Goal: Information Seeking & Learning: Learn about a topic

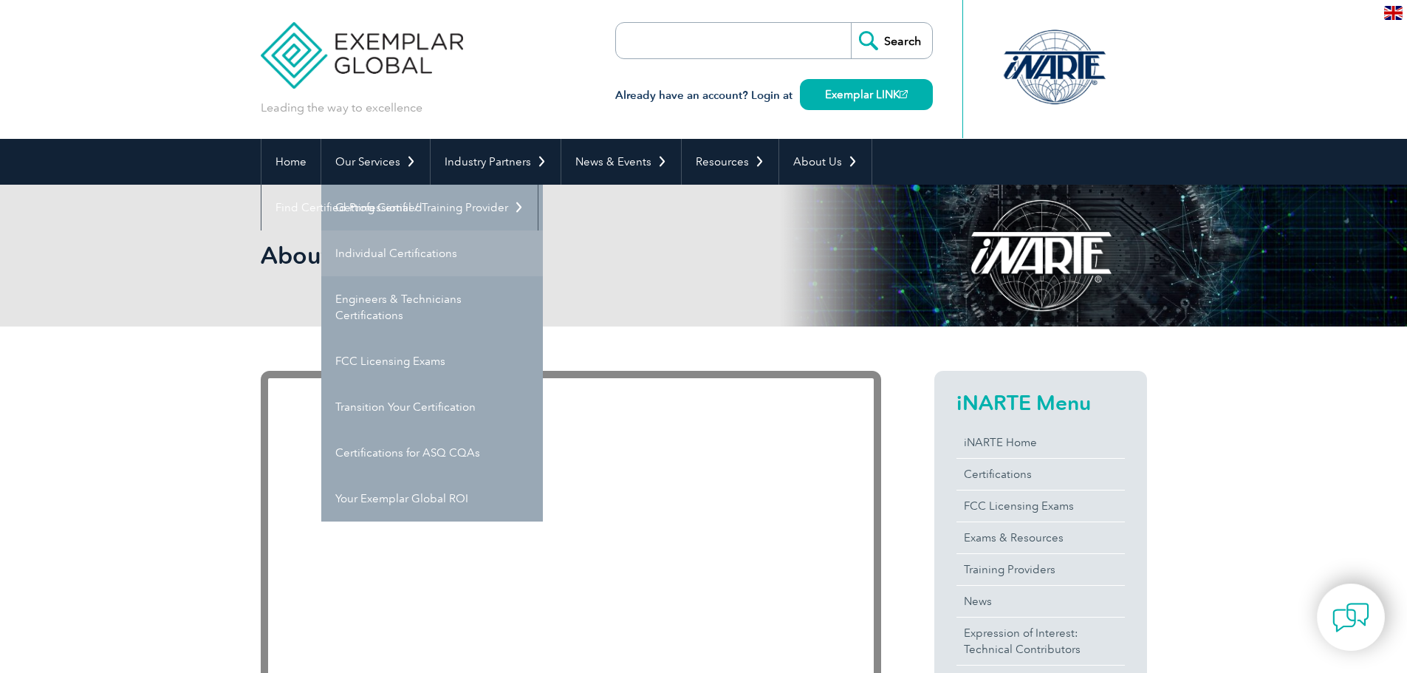
click at [428, 254] on link "Individual Certifications" at bounding box center [432, 253] width 222 height 46
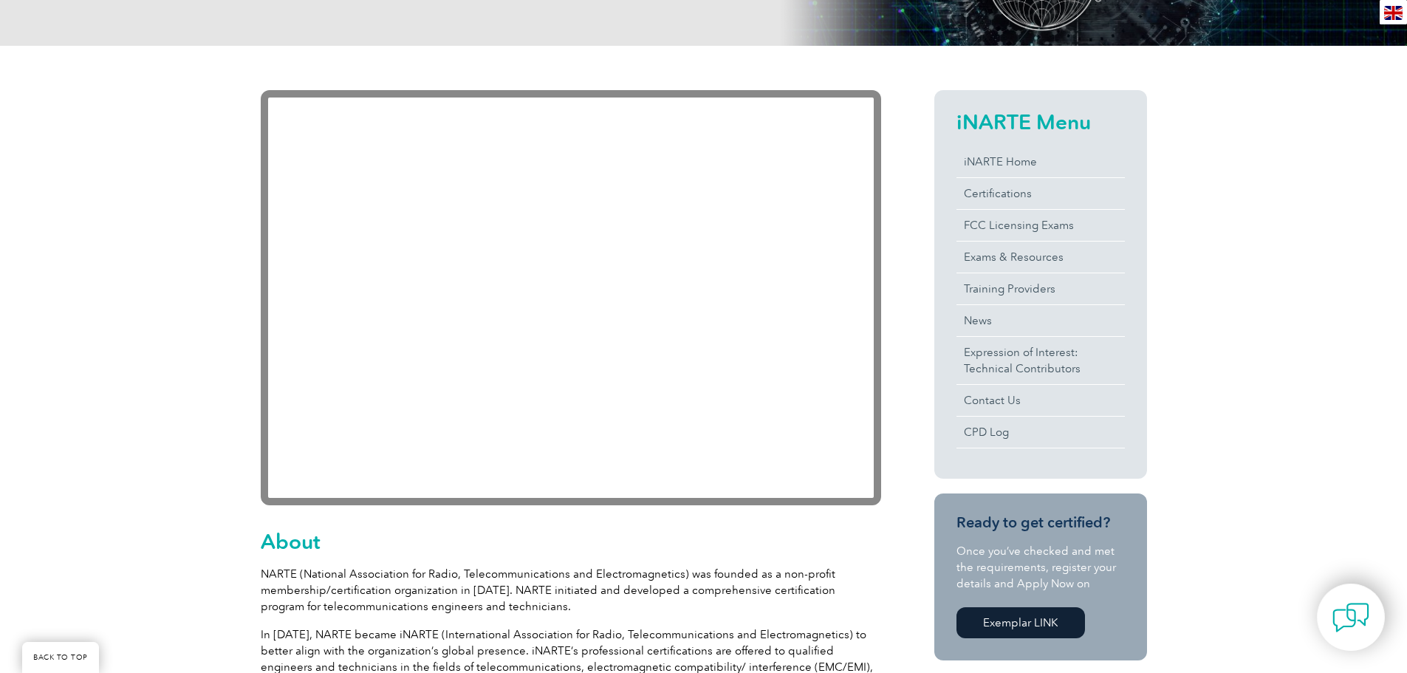
scroll to position [222, 0]
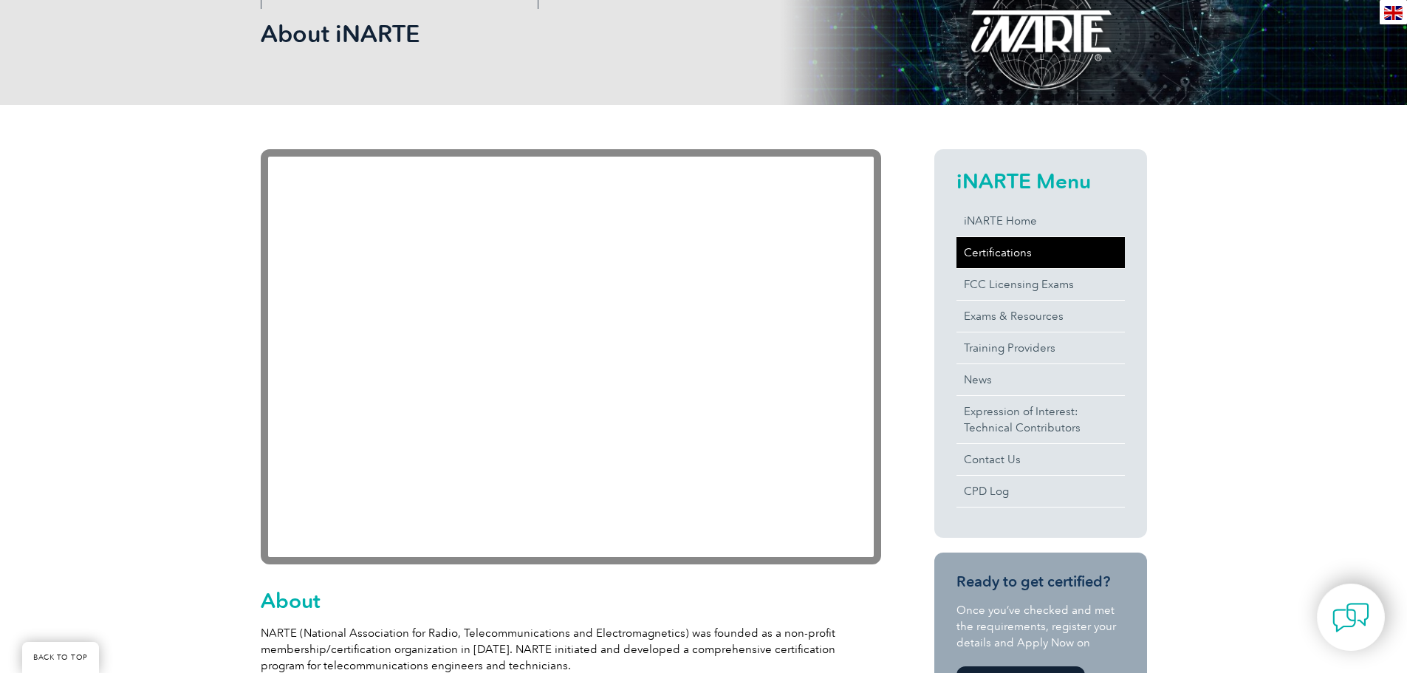
click at [1045, 254] on link "Certifications" at bounding box center [1041, 252] width 168 height 31
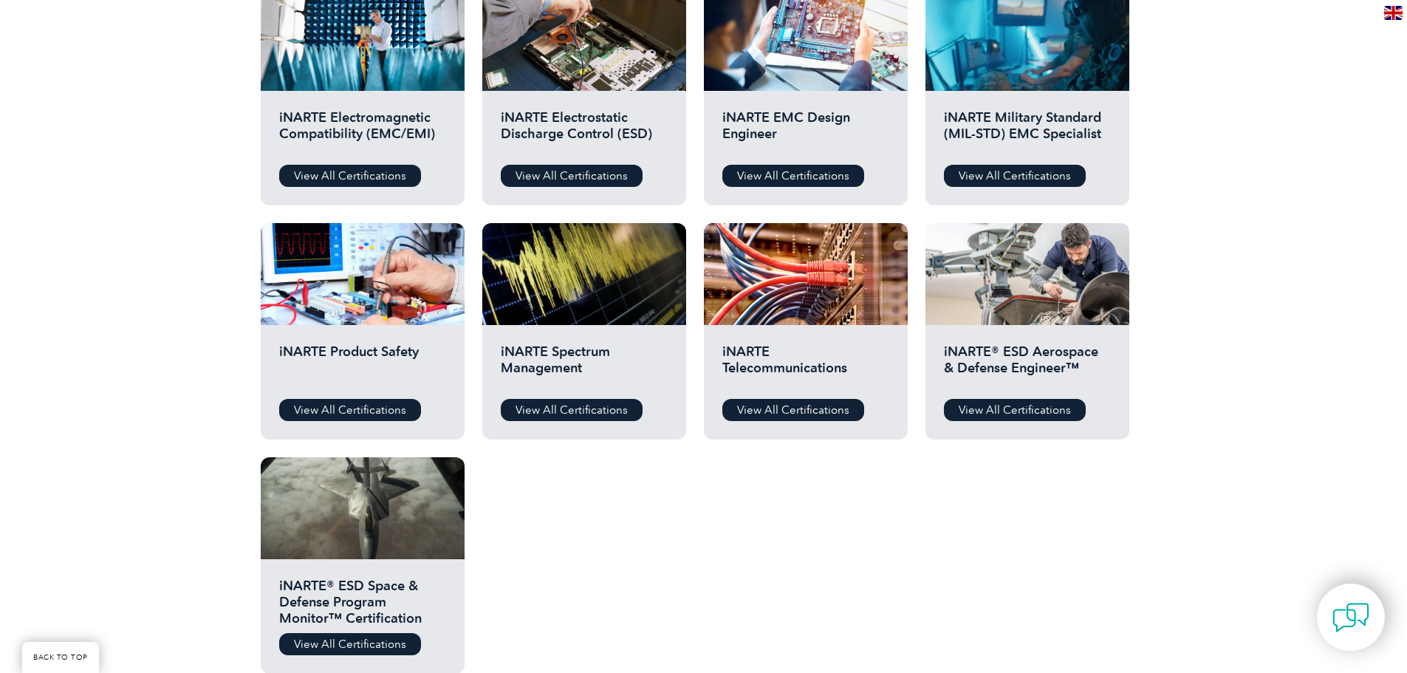
scroll to position [591, 0]
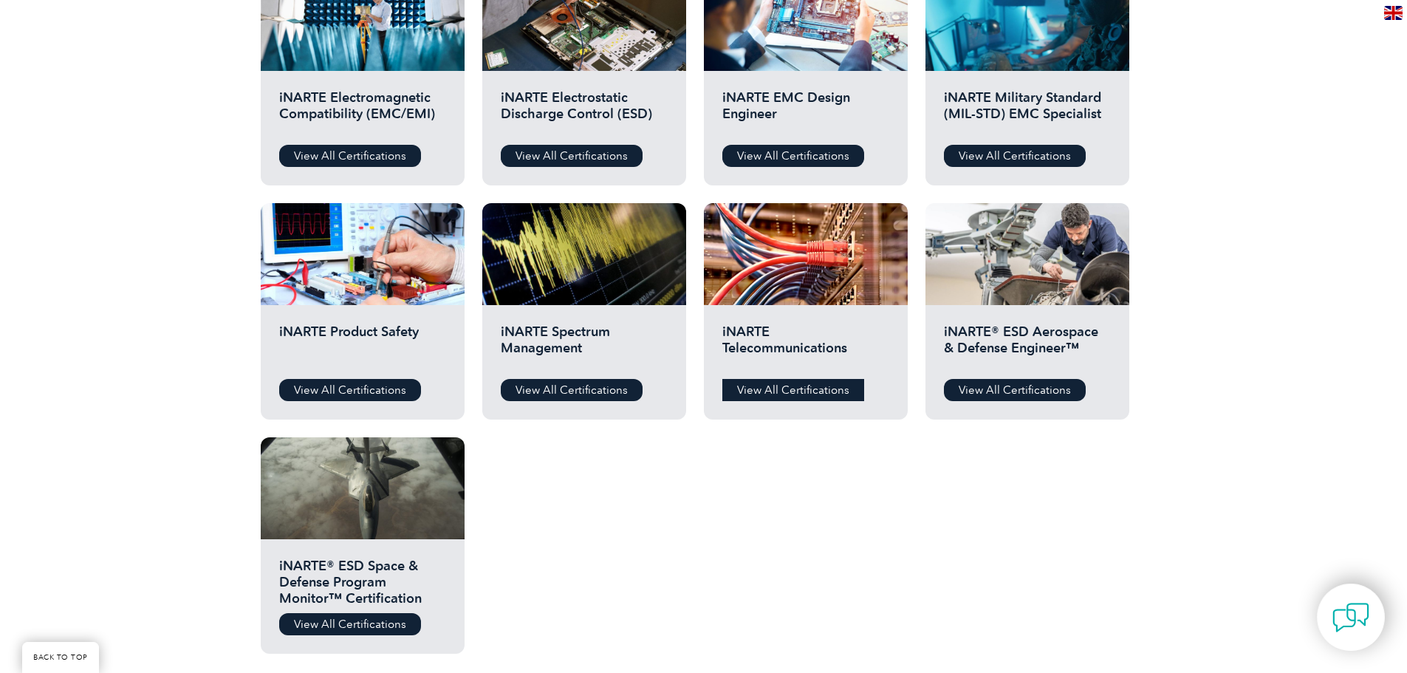
click at [816, 383] on link "View All Certifications" at bounding box center [793, 390] width 142 height 22
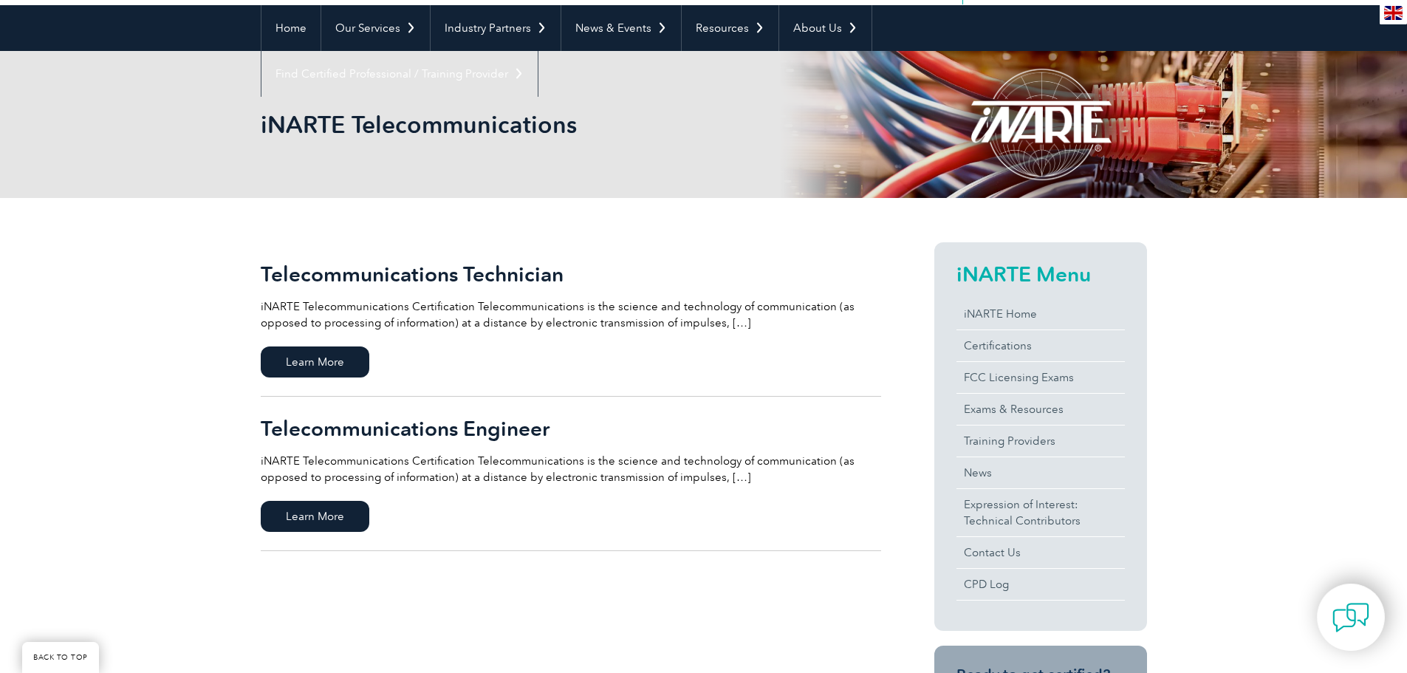
scroll to position [148, 0]
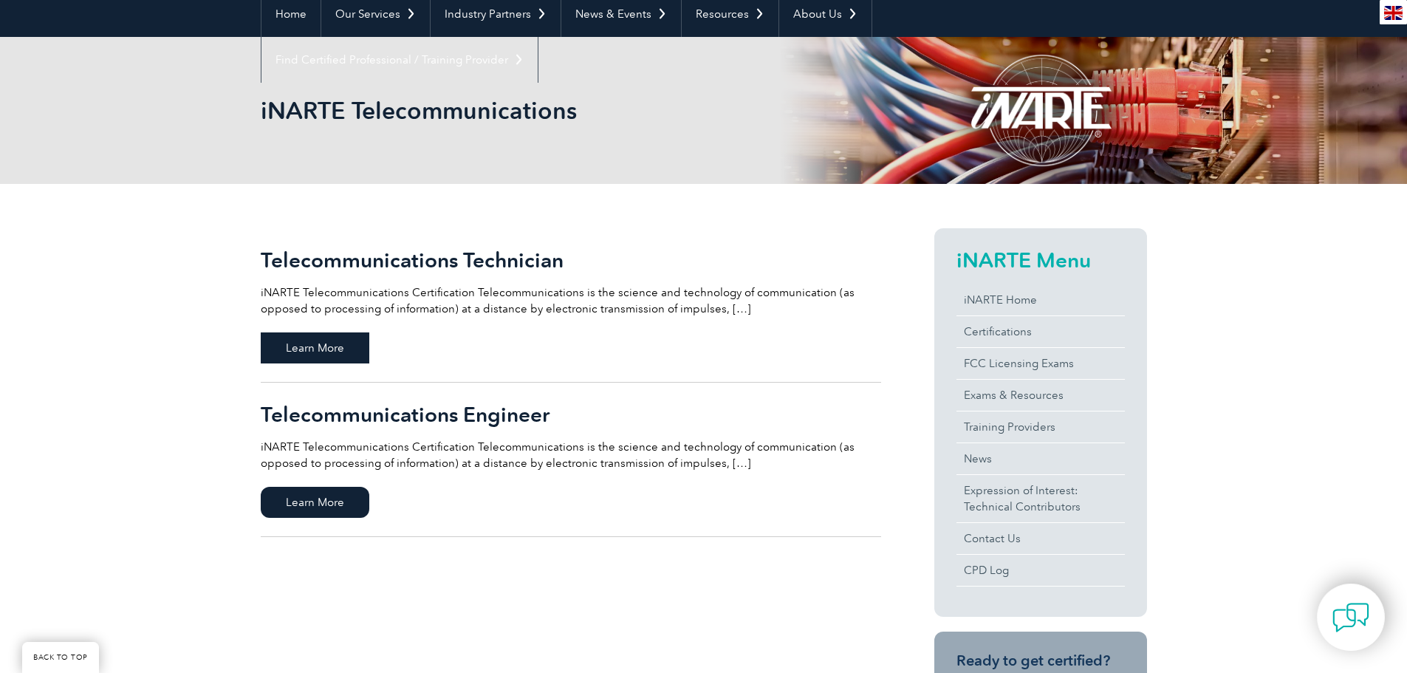
click at [317, 348] on span "Learn More" at bounding box center [315, 347] width 109 height 31
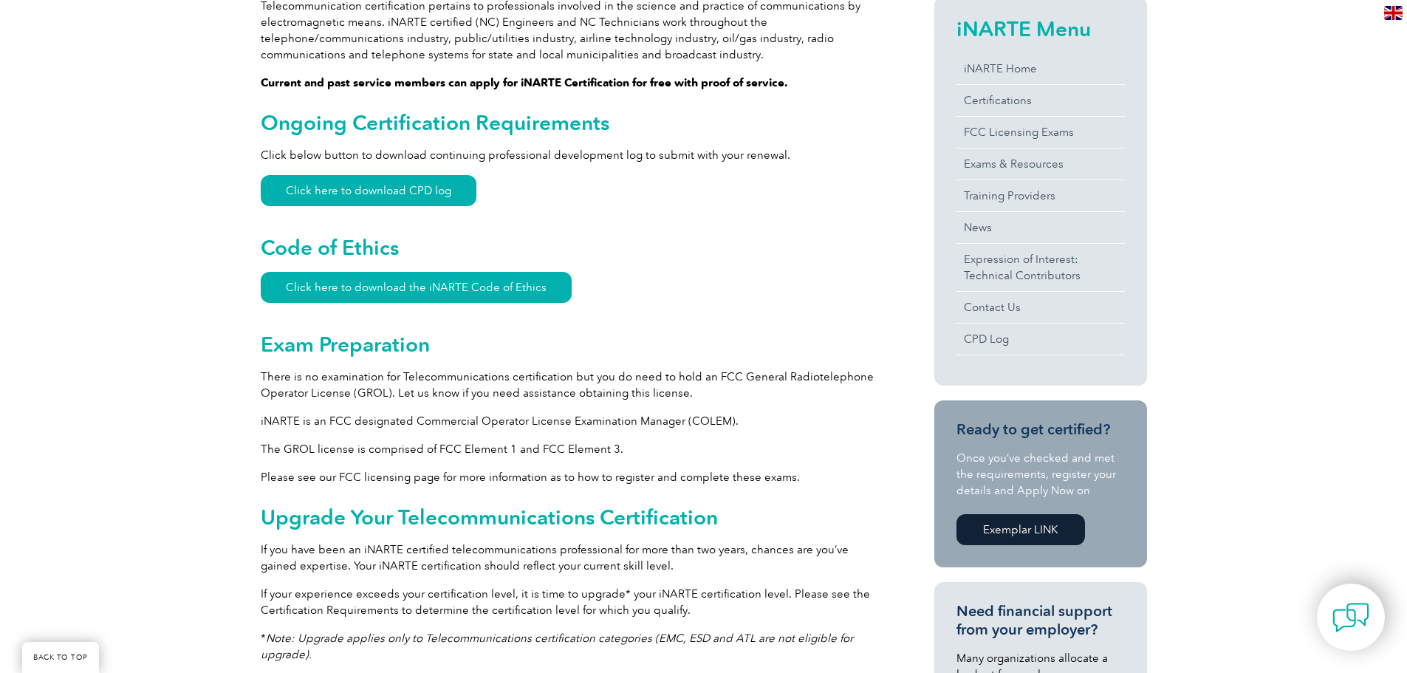
scroll to position [517, 0]
